Goal: Task Accomplishment & Management: Manage account settings

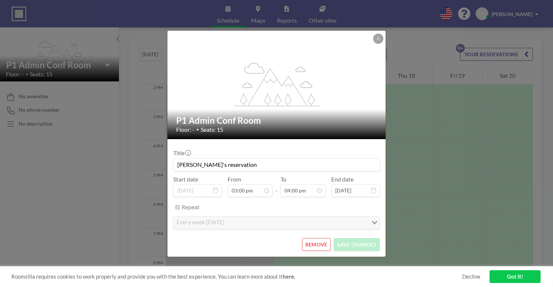
scroll to position [423, 0]
click at [317, 244] on button "REMOVE" at bounding box center [316, 244] width 29 height 13
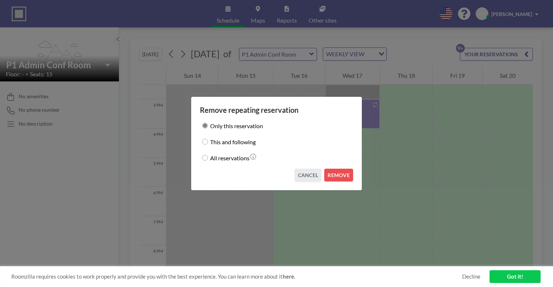
click at [202, 159] on input "All reservations" at bounding box center [205, 158] width 6 height 6
radio input "true"
click at [341, 171] on button "REMOVE" at bounding box center [338, 175] width 29 height 13
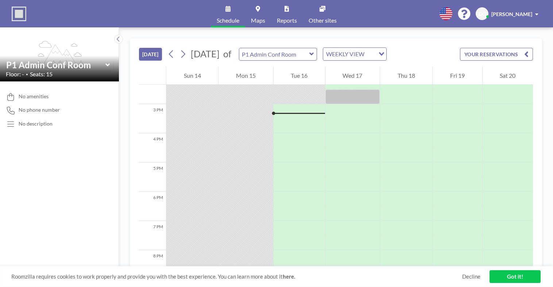
scroll to position [423, 0]
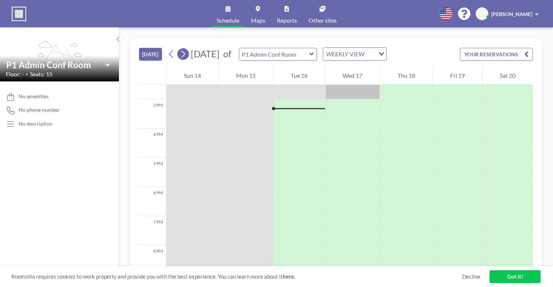
click at [188, 54] on button at bounding box center [183, 54] width 12 height 12
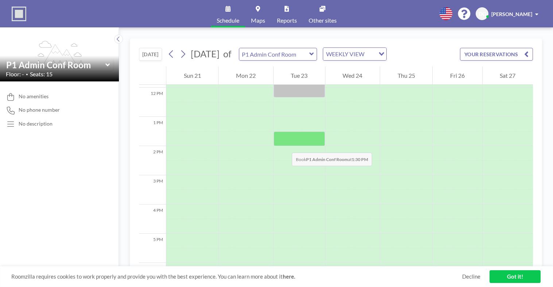
scroll to position [328, 0]
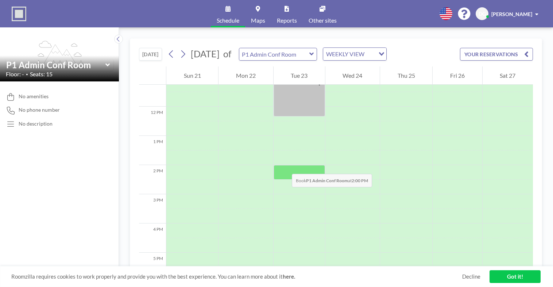
click at [285, 166] on div at bounding box center [299, 172] width 51 height 15
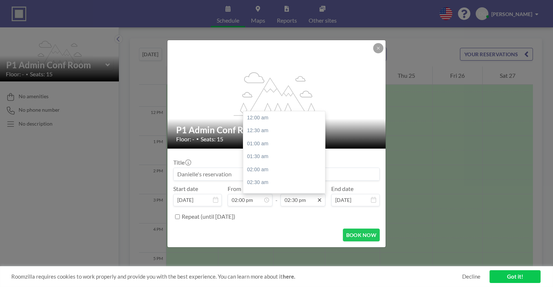
scroll to position [376, 0]
click at [257, 131] on div "03:00 pm" at bounding box center [285, 130] width 85 height 13
type input "03:00 pm"
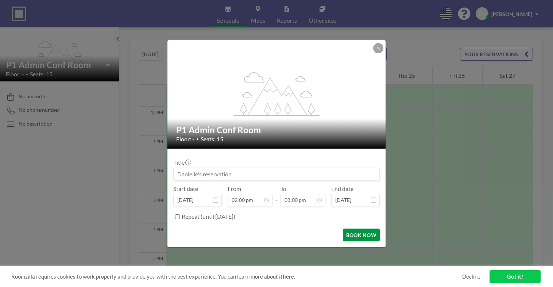
click at [358, 233] on button "BOOK NOW" at bounding box center [361, 234] width 37 height 13
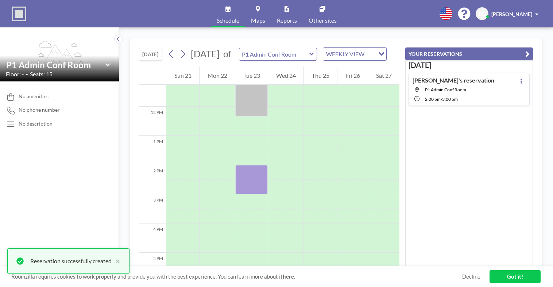
click at [515, 275] on link "Got it!" at bounding box center [514, 276] width 51 height 13
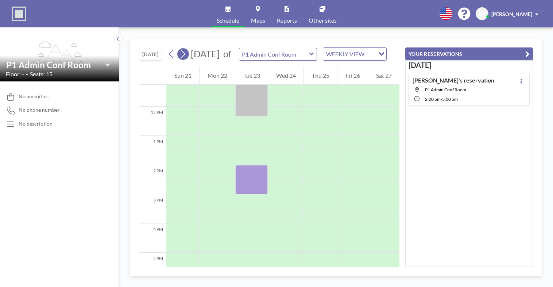
click at [183, 59] on icon at bounding box center [182, 54] width 7 height 11
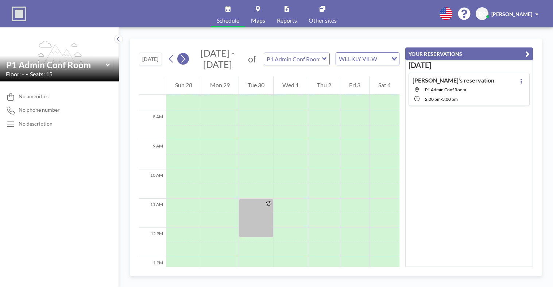
scroll to position [219, 0]
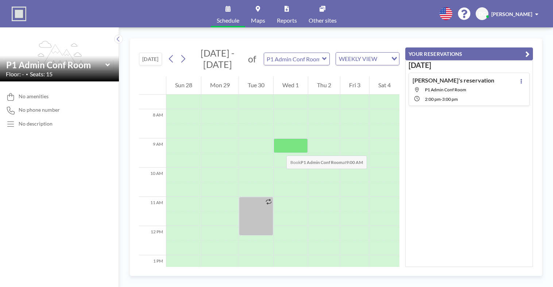
click at [279, 148] on div at bounding box center [291, 145] width 34 height 15
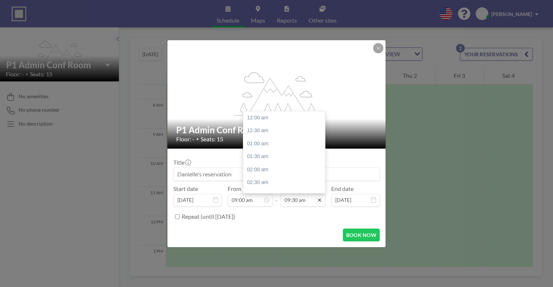
scroll to position [247, 0]
click at [267, 143] on div "10:30 am" at bounding box center [285, 143] width 85 height 13
click at [263, 142] on div "10:00 am" at bounding box center [285, 140] width 85 height 13
type input "10:00 am"
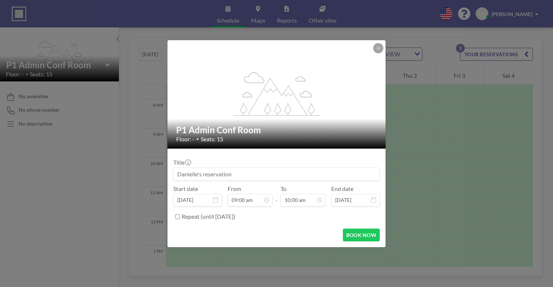
scroll to position [260, 0]
click at [356, 231] on button "BOOK NOW" at bounding box center [361, 234] width 37 height 13
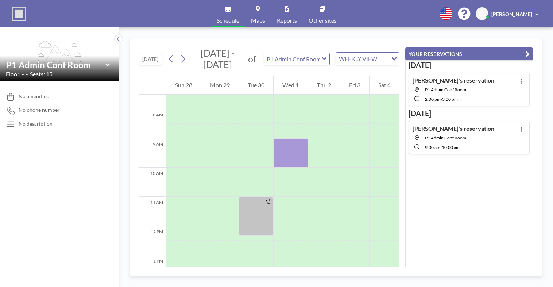
scroll to position [219, 0]
